Goal: Task Accomplishment & Management: Manage account settings

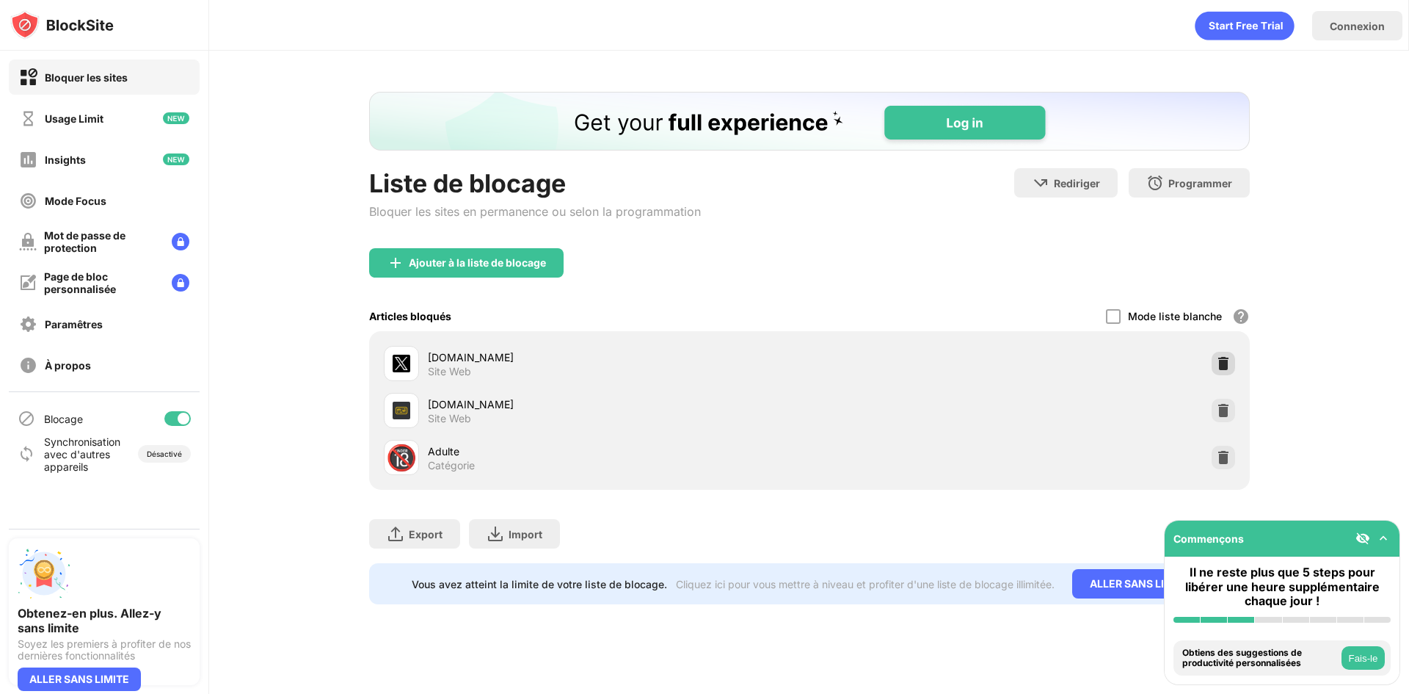
click at [1230, 366] on div at bounding box center [1223, 363] width 23 height 23
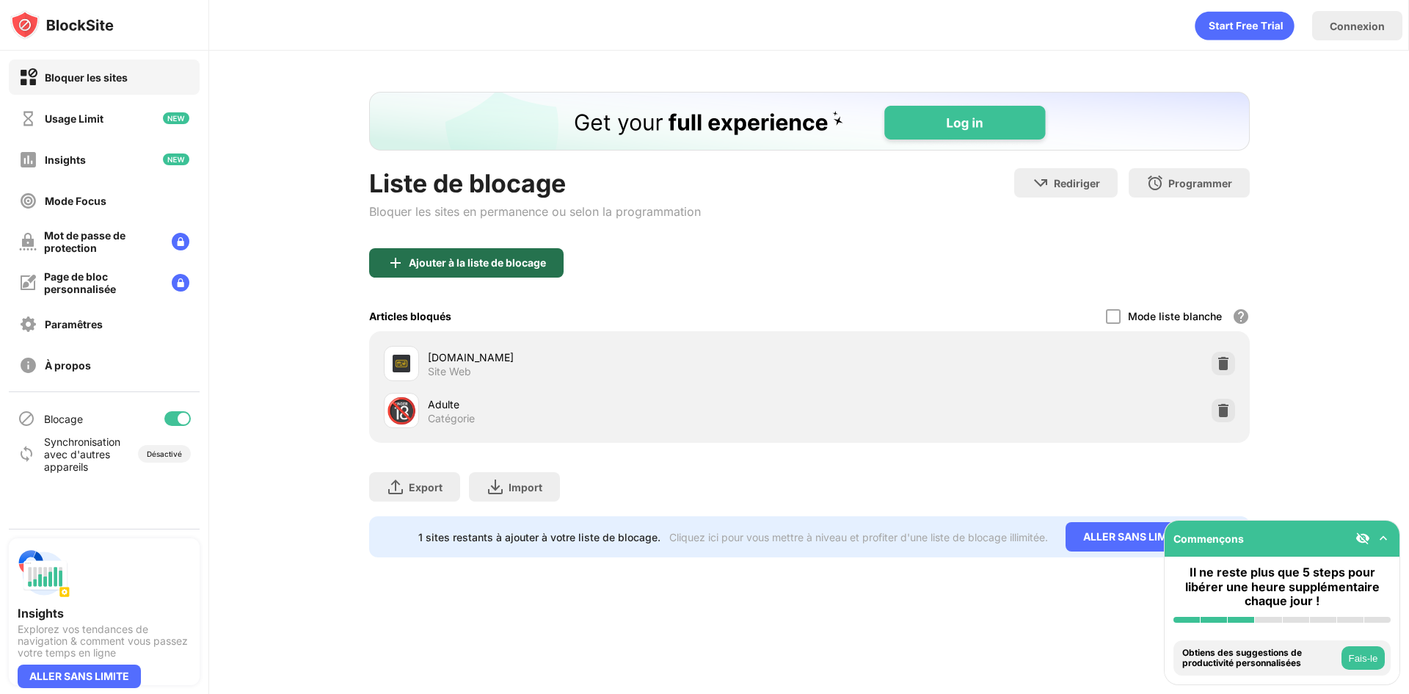
click at [523, 262] on div "Ajouter à la liste de blocage" at bounding box center [477, 263] width 137 height 12
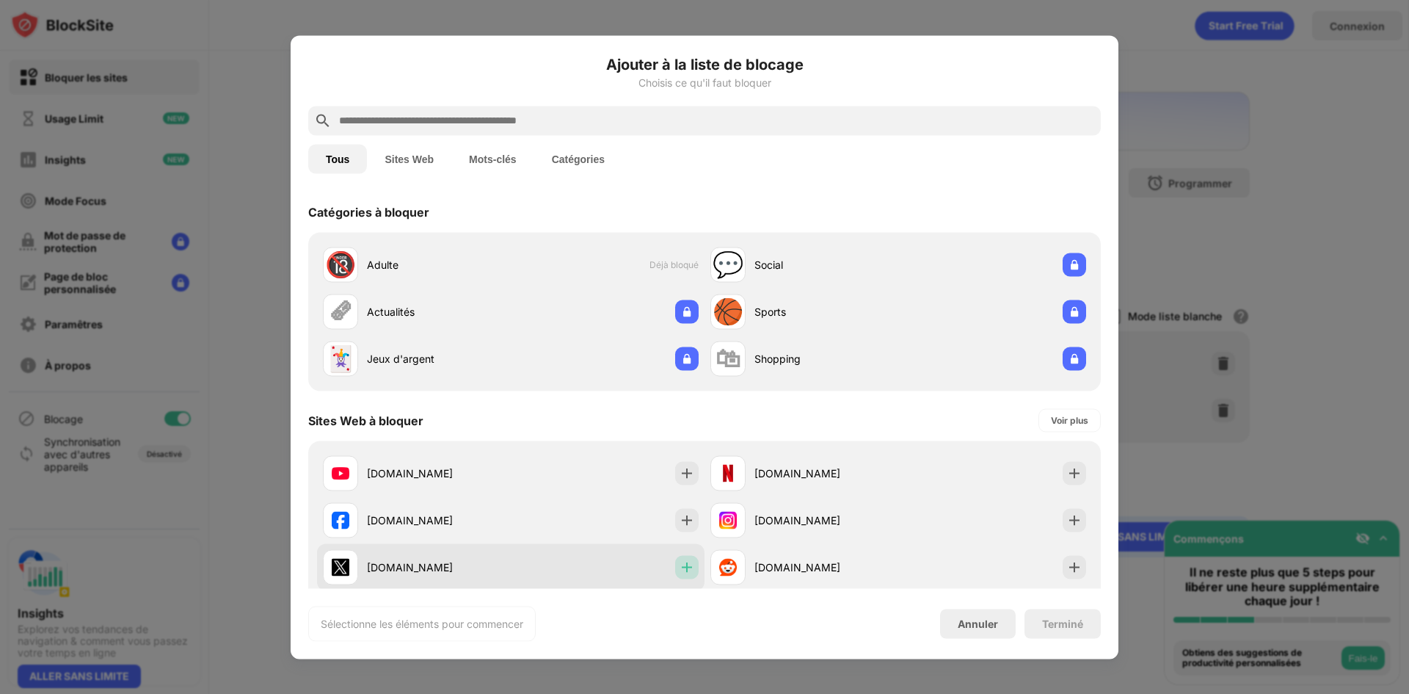
click at [680, 568] on img at bounding box center [687, 566] width 15 height 15
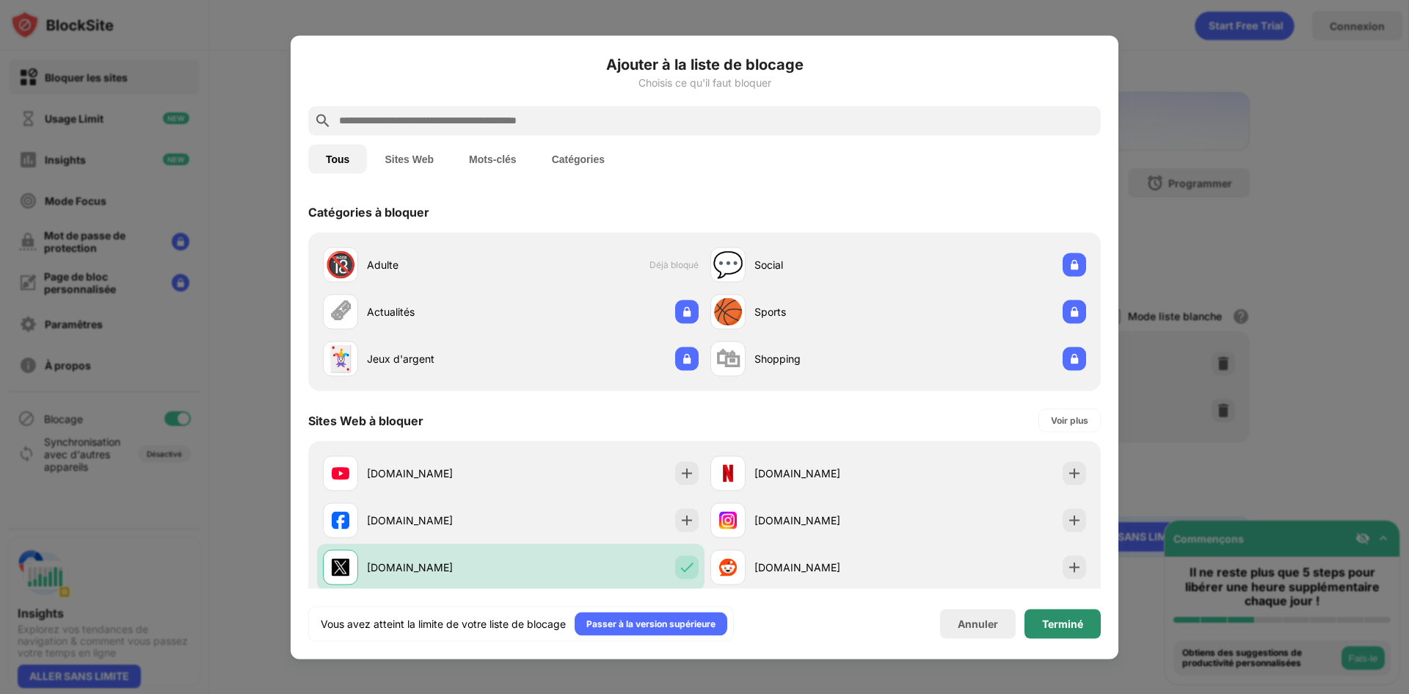
click at [1051, 618] on div "Terminé" at bounding box center [1062, 623] width 41 height 12
